Goal: Task Accomplishment & Management: Use online tool/utility

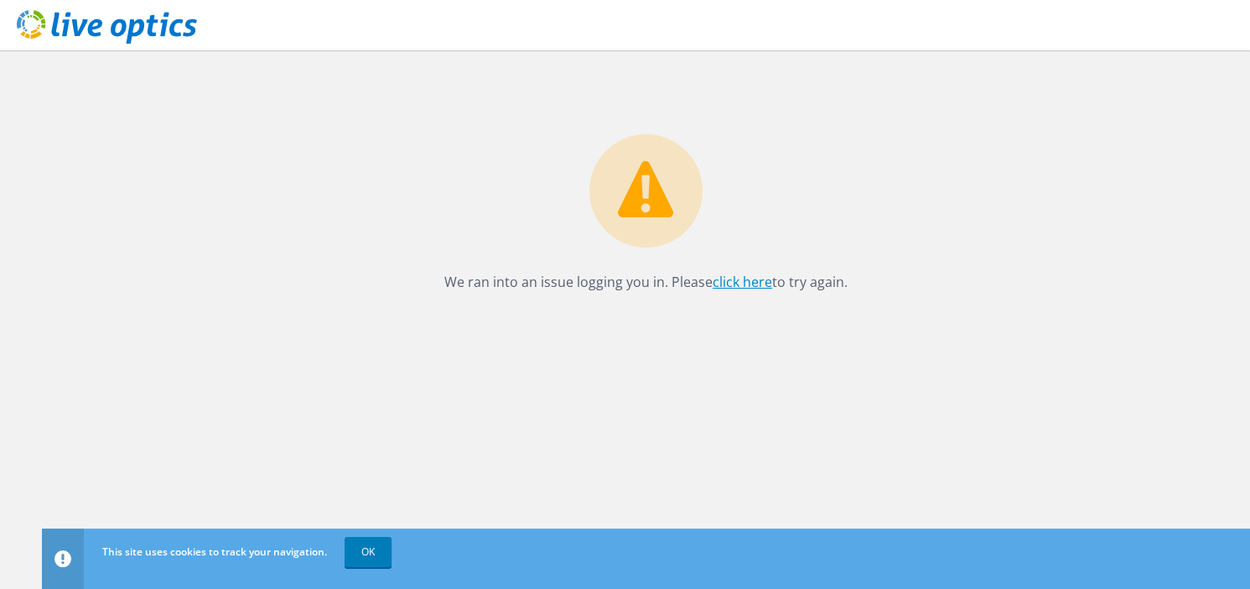
click at [748, 276] on link "click here" at bounding box center [743, 282] width 60 height 18
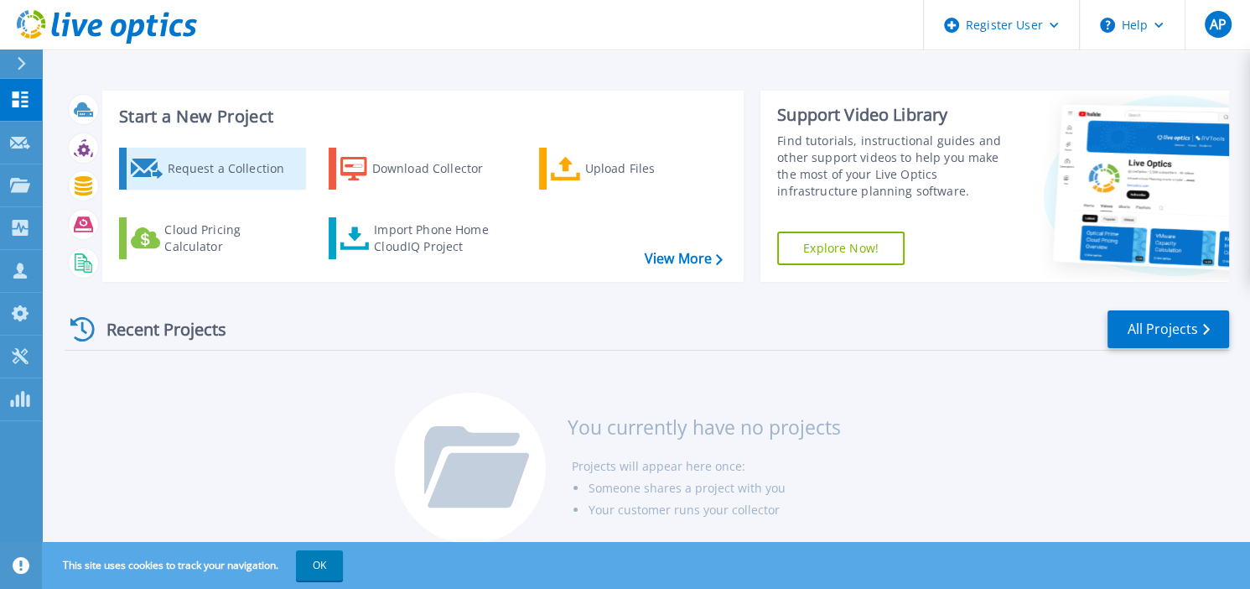
click at [220, 162] on div "Request a Collection" at bounding box center [234, 169] width 134 height 34
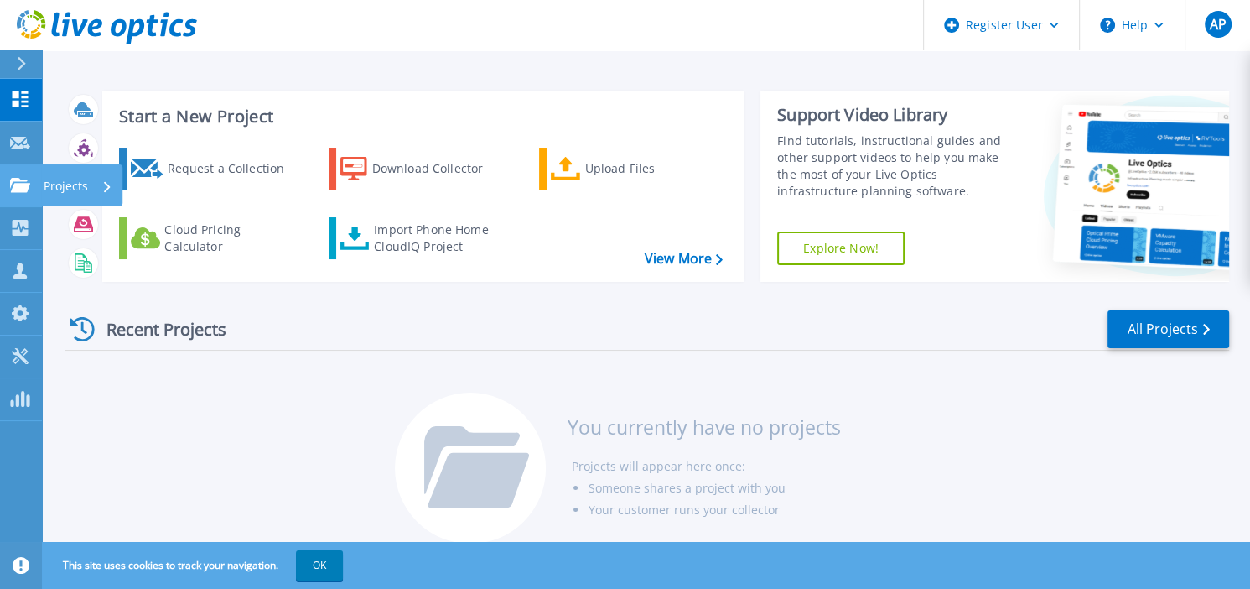
click at [21, 184] on icon at bounding box center [20, 185] width 20 height 14
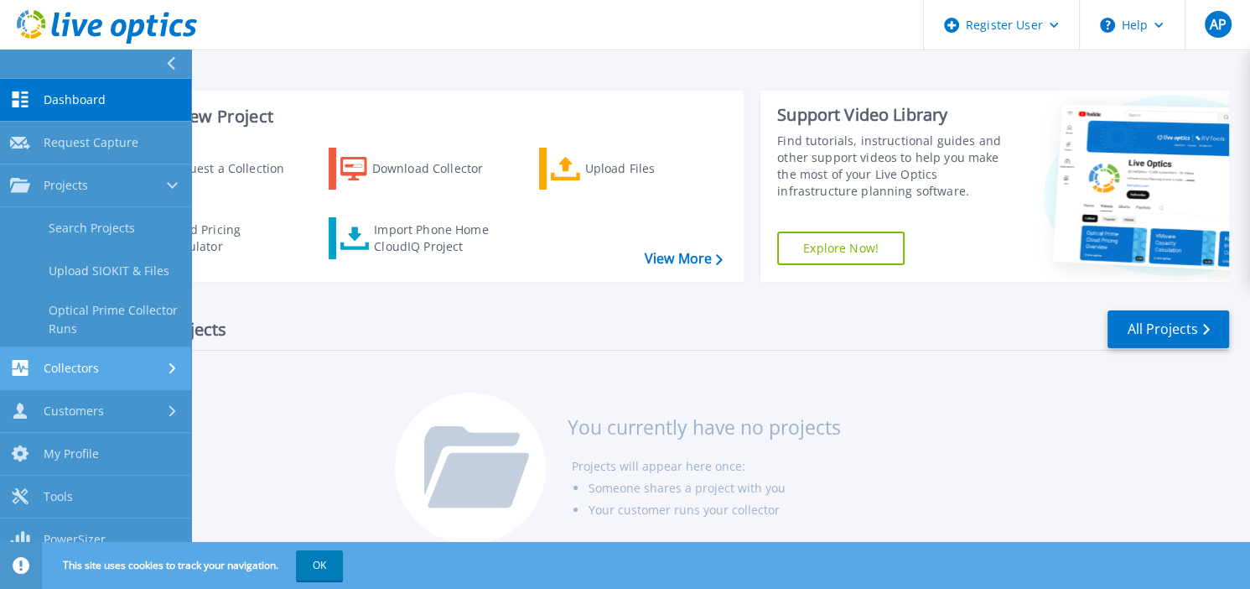
click at [132, 361] on div "Collectors" at bounding box center [95, 368] width 171 height 16
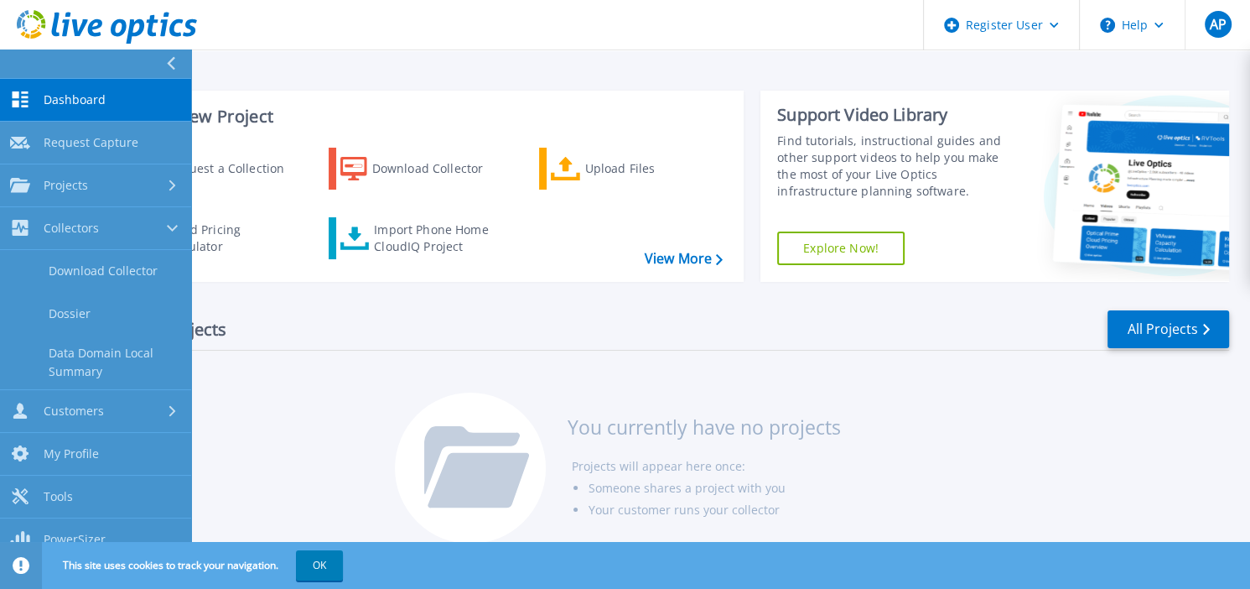
click at [580, 75] on div "Start a New Project Request a Collection Download Collector Upload Files Cloud …" at bounding box center [646, 280] width 1208 height 560
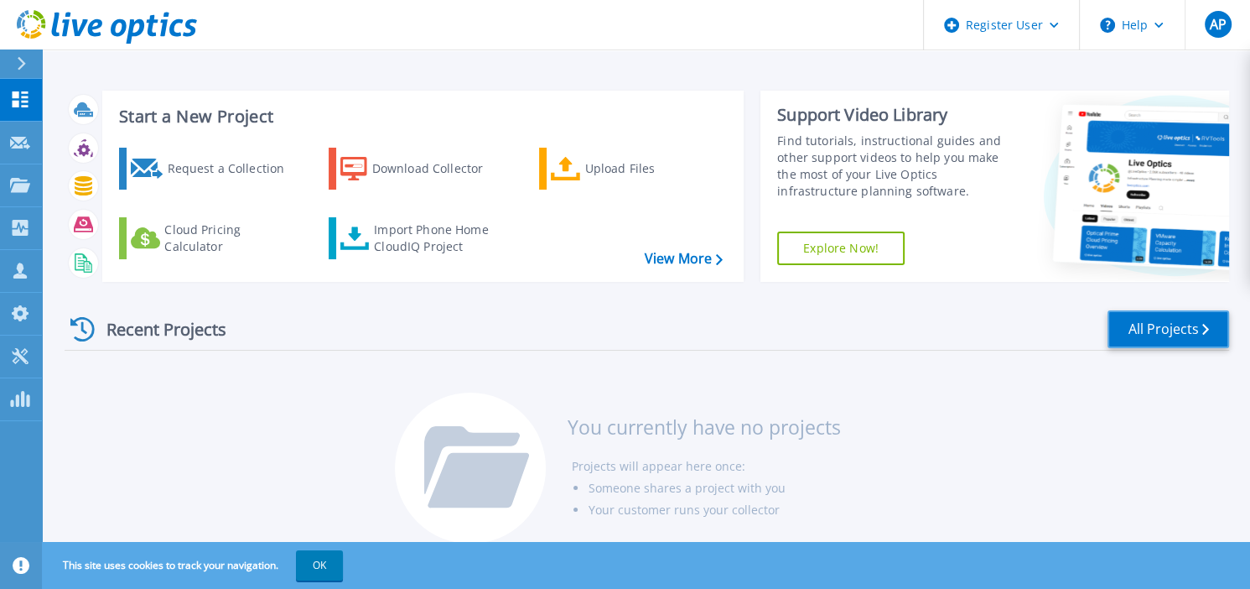
click at [1179, 328] on link "All Projects" at bounding box center [1169, 329] width 122 height 38
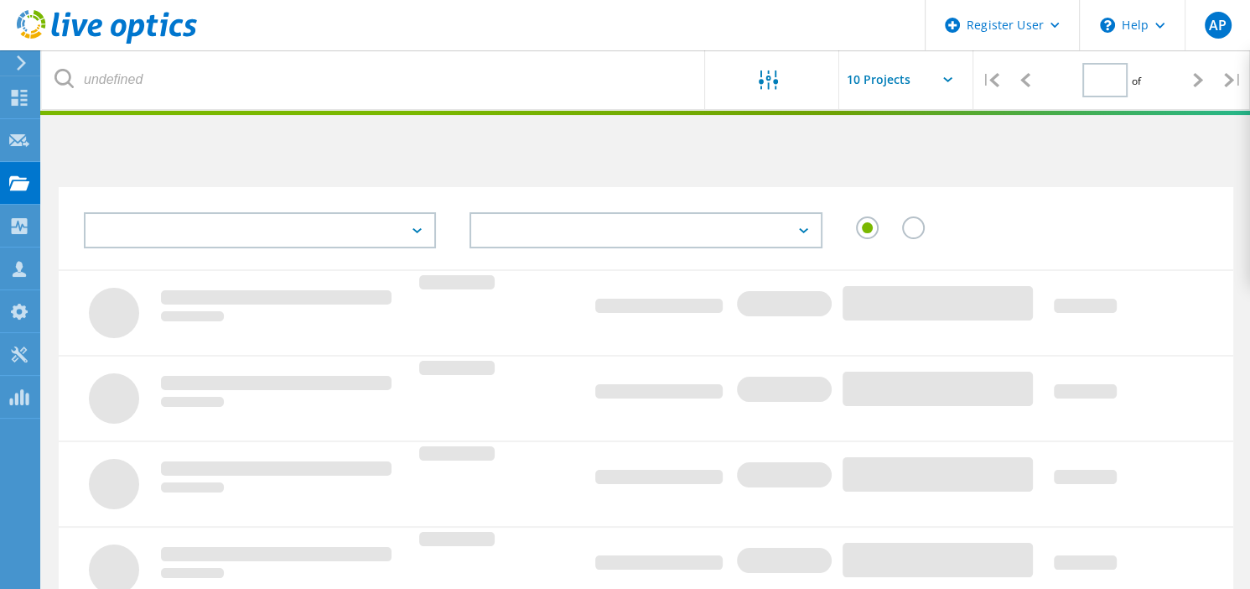
type input "1"
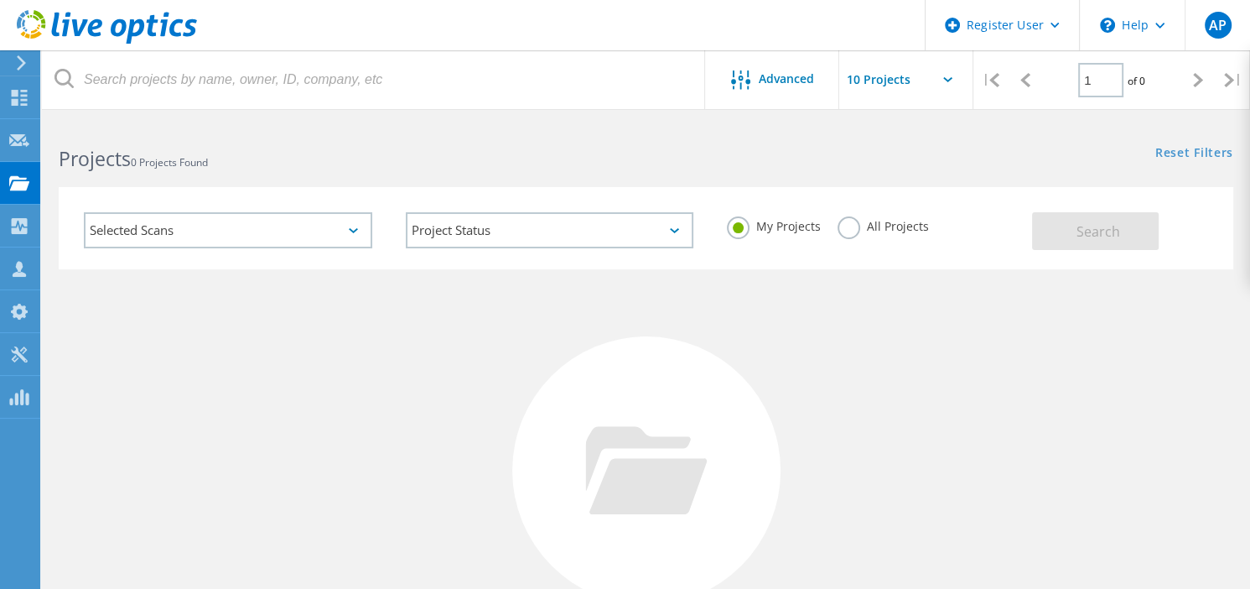
click at [347, 232] on div "Selected Scans" at bounding box center [228, 230] width 288 height 36
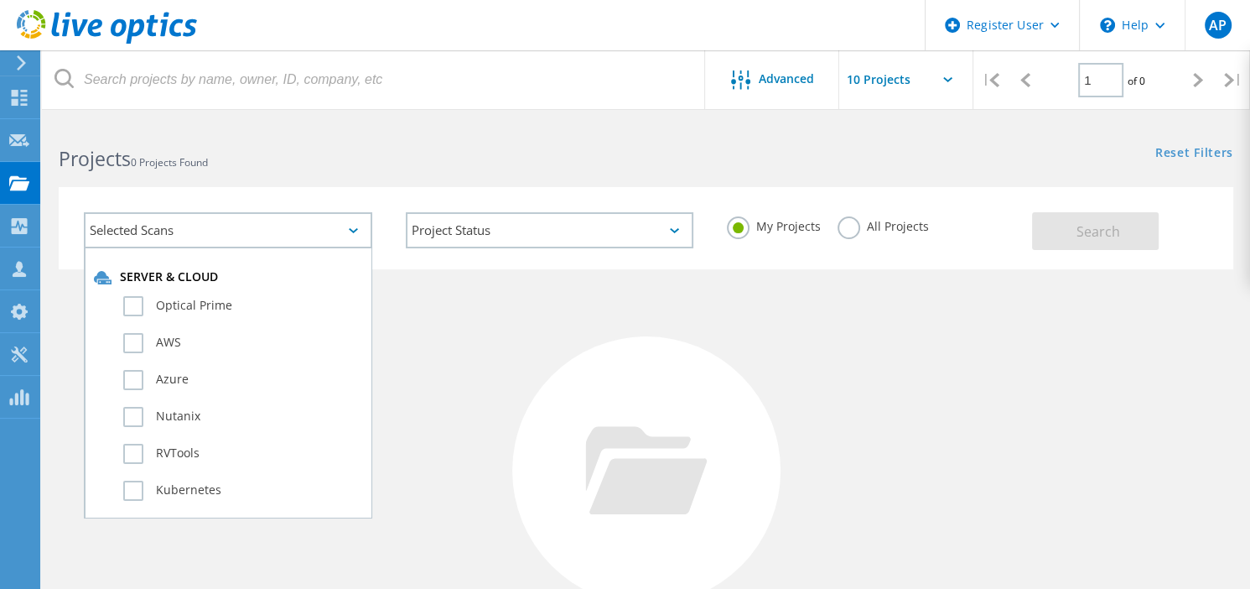
click at [351, 177] on div "Selected Scans Server & Cloud Optical Prime AWS Azure Nutanix RVTools Kubernete…" at bounding box center [646, 217] width 1208 height 103
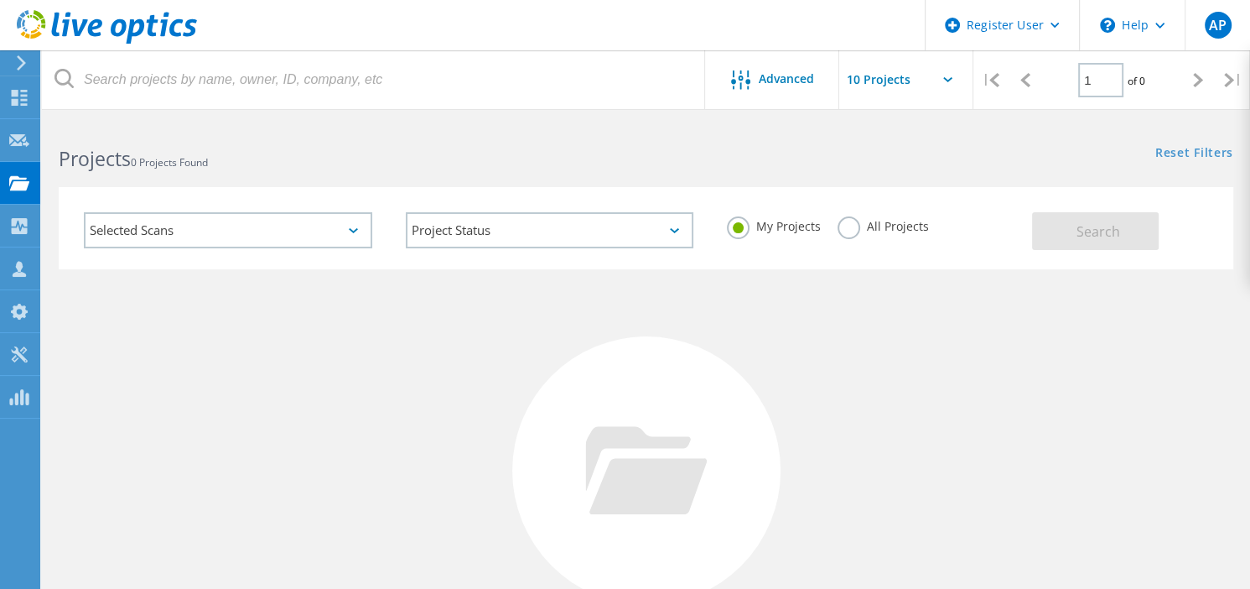
click at [349, 248] on div "Selected Scans" at bounding box center [228, 230] width 322 height 70
click at [342, 230] on div "Selected Scans" at bounding box center [228, 230] width 288 height 36
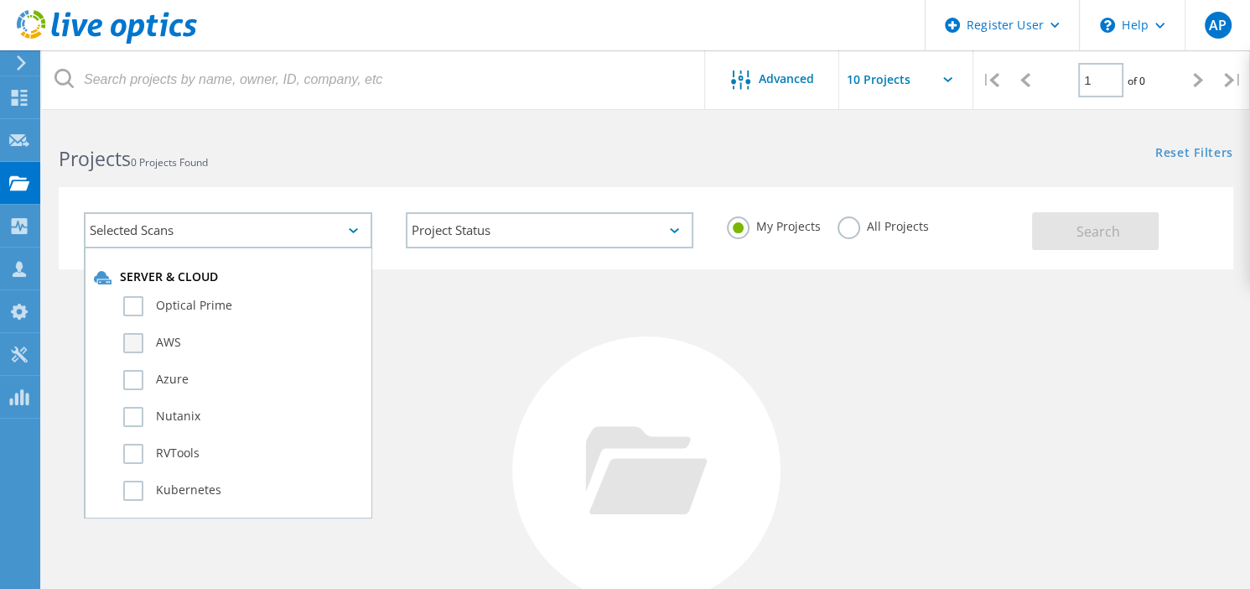
scroll to position [503, 0]
